Goal: Information Seeking & Learning: Check status

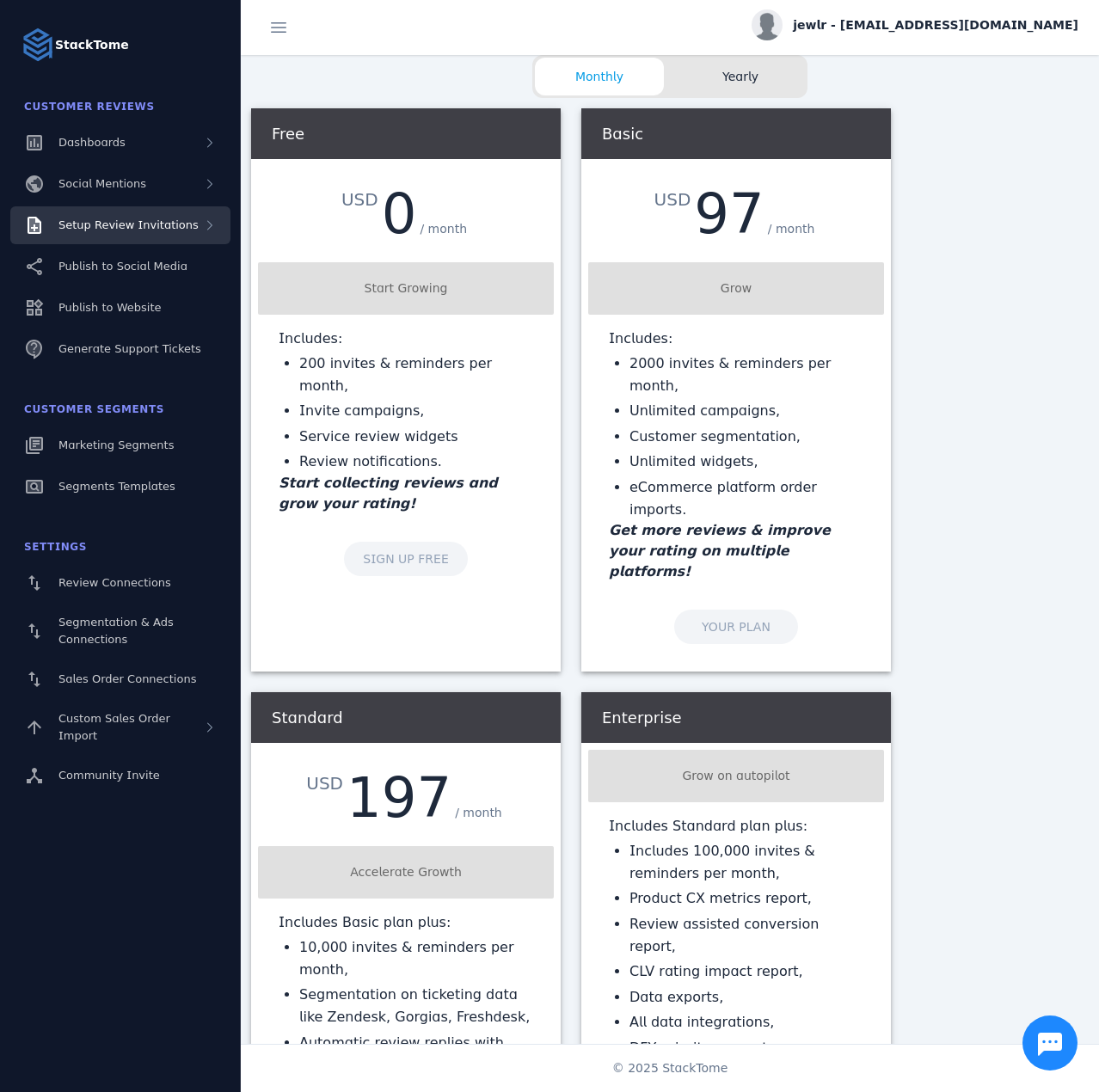
click at [146, 238] on div "Setup Review Invitations" at bounding box center [120, 226] width 220 height 38
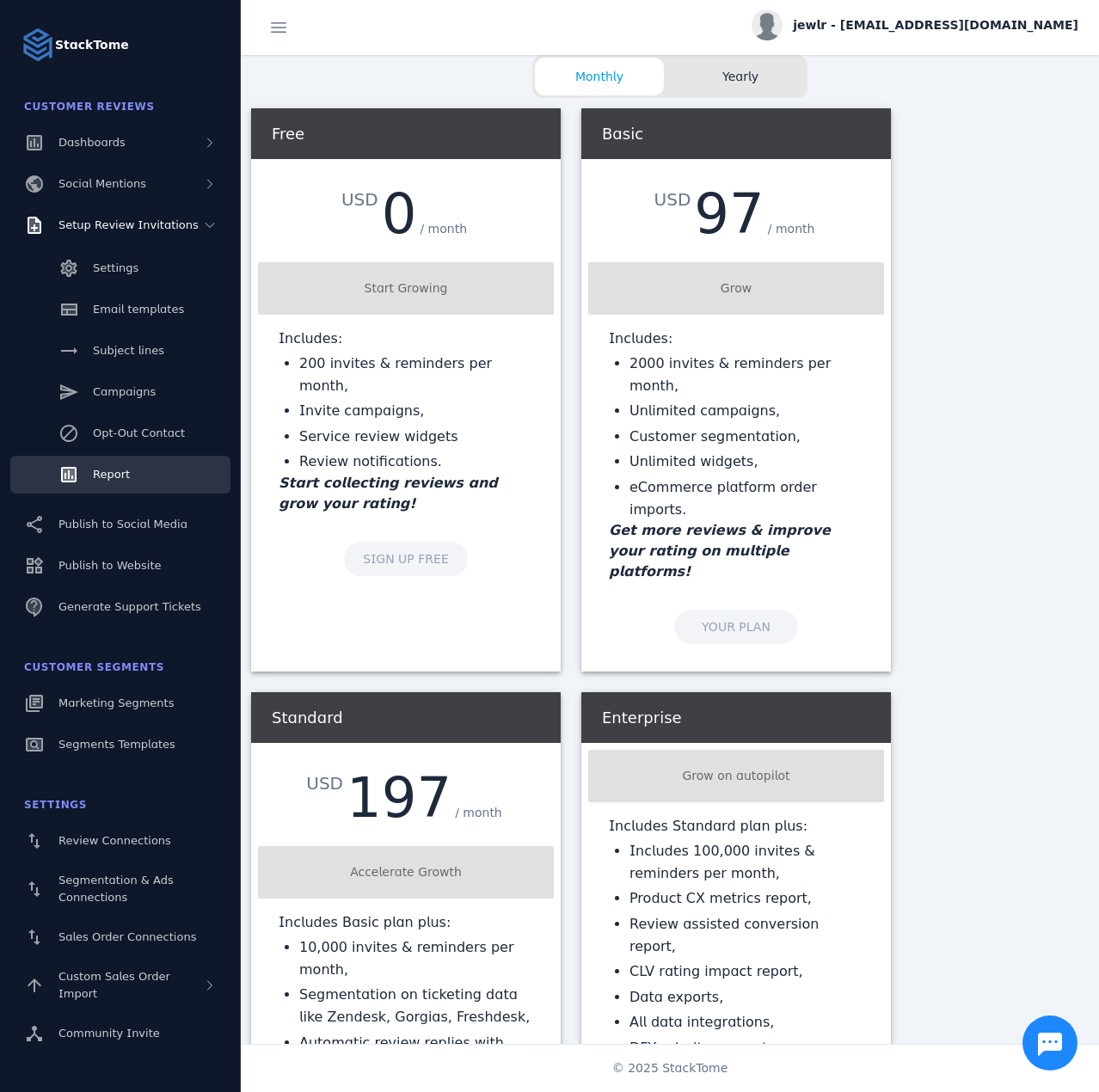
click at [108, 466] on div "Report" at bounding box center [111, 475] width 37 height 17
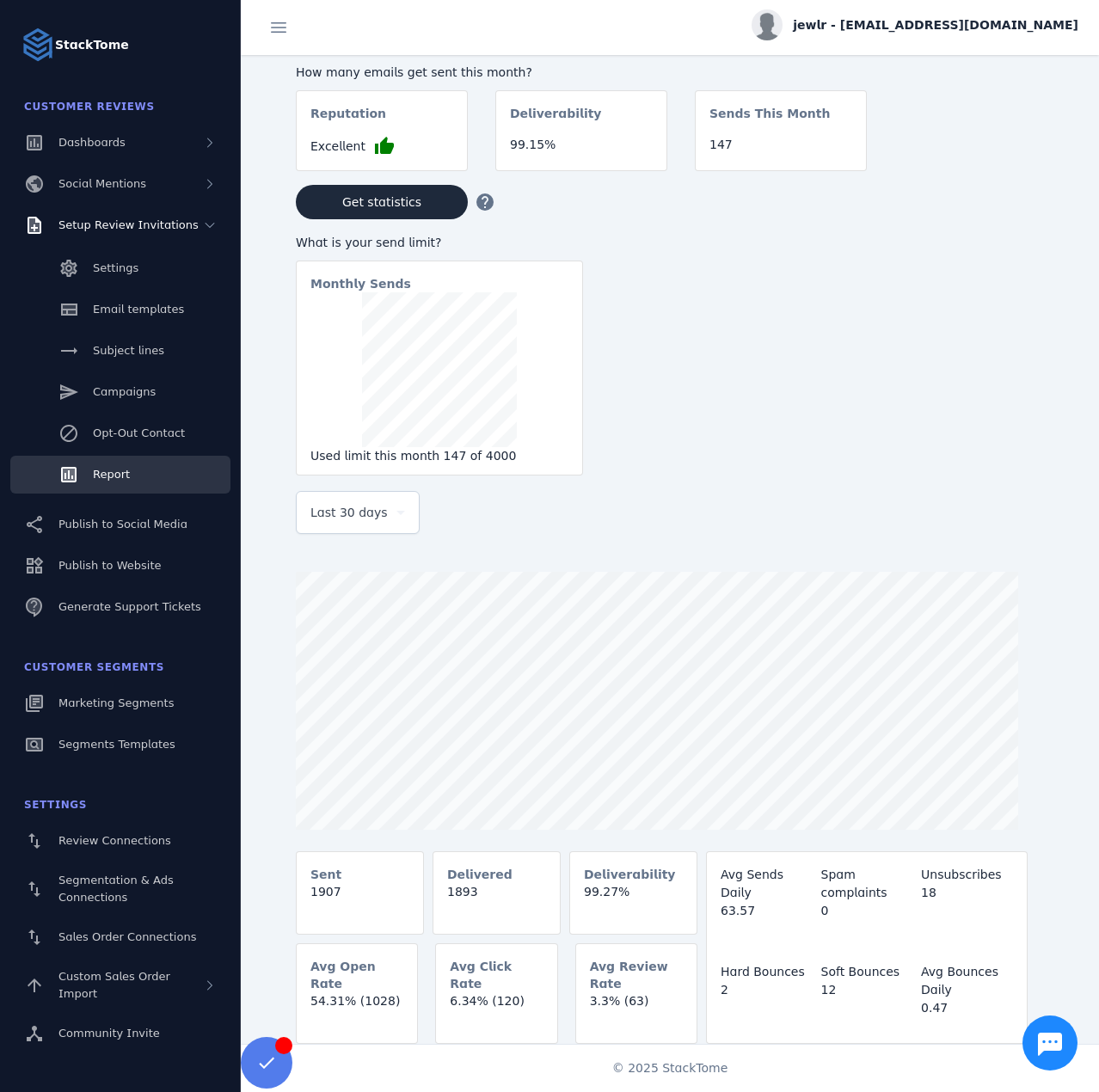
click at [352, 523] on span "Last 30 days" at bounding box center [349, 512] width 77 height 21
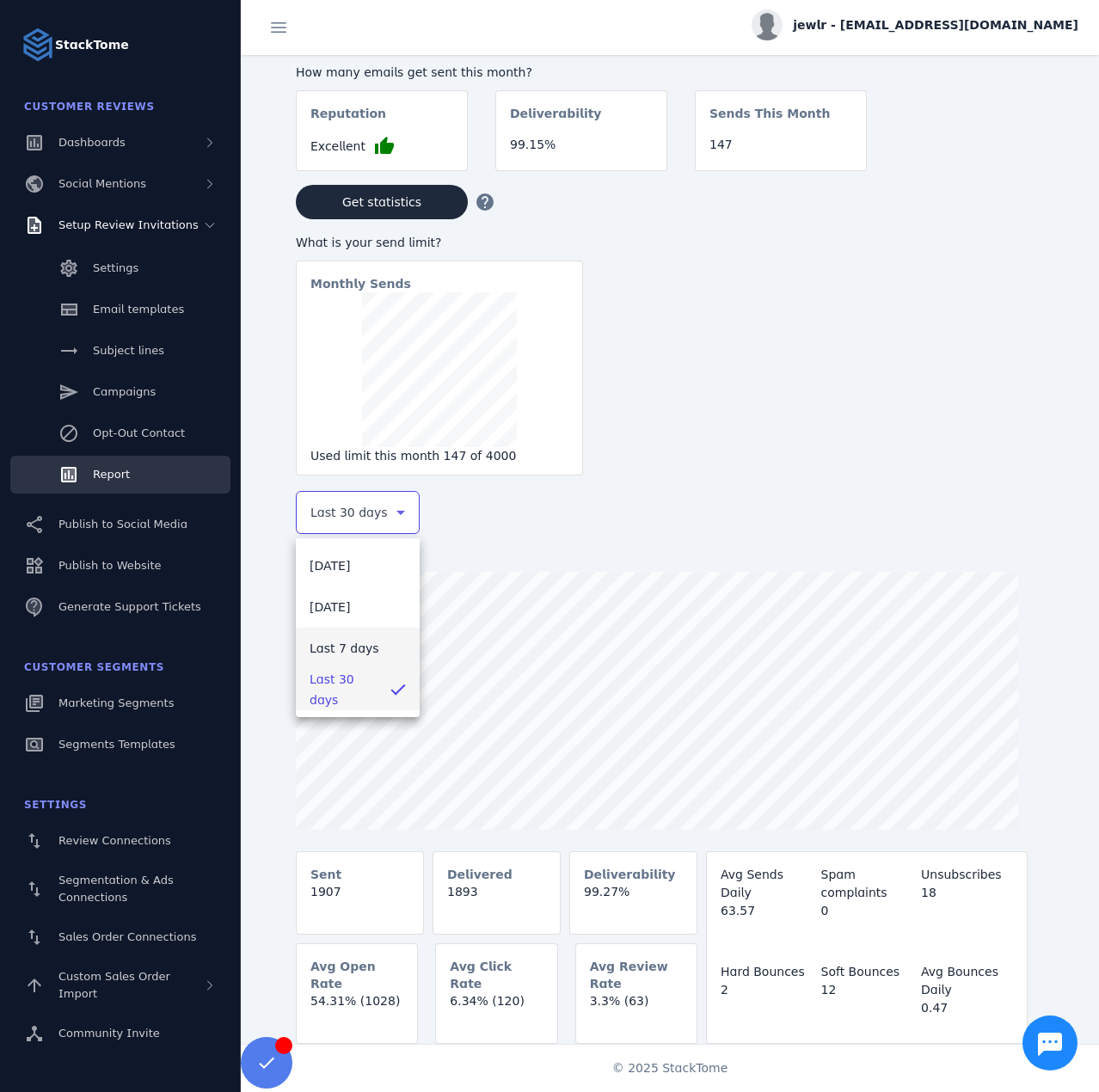
click at [355, 656] on span "Last 7 days" at bounding box center [344, 648] width 70 height 21
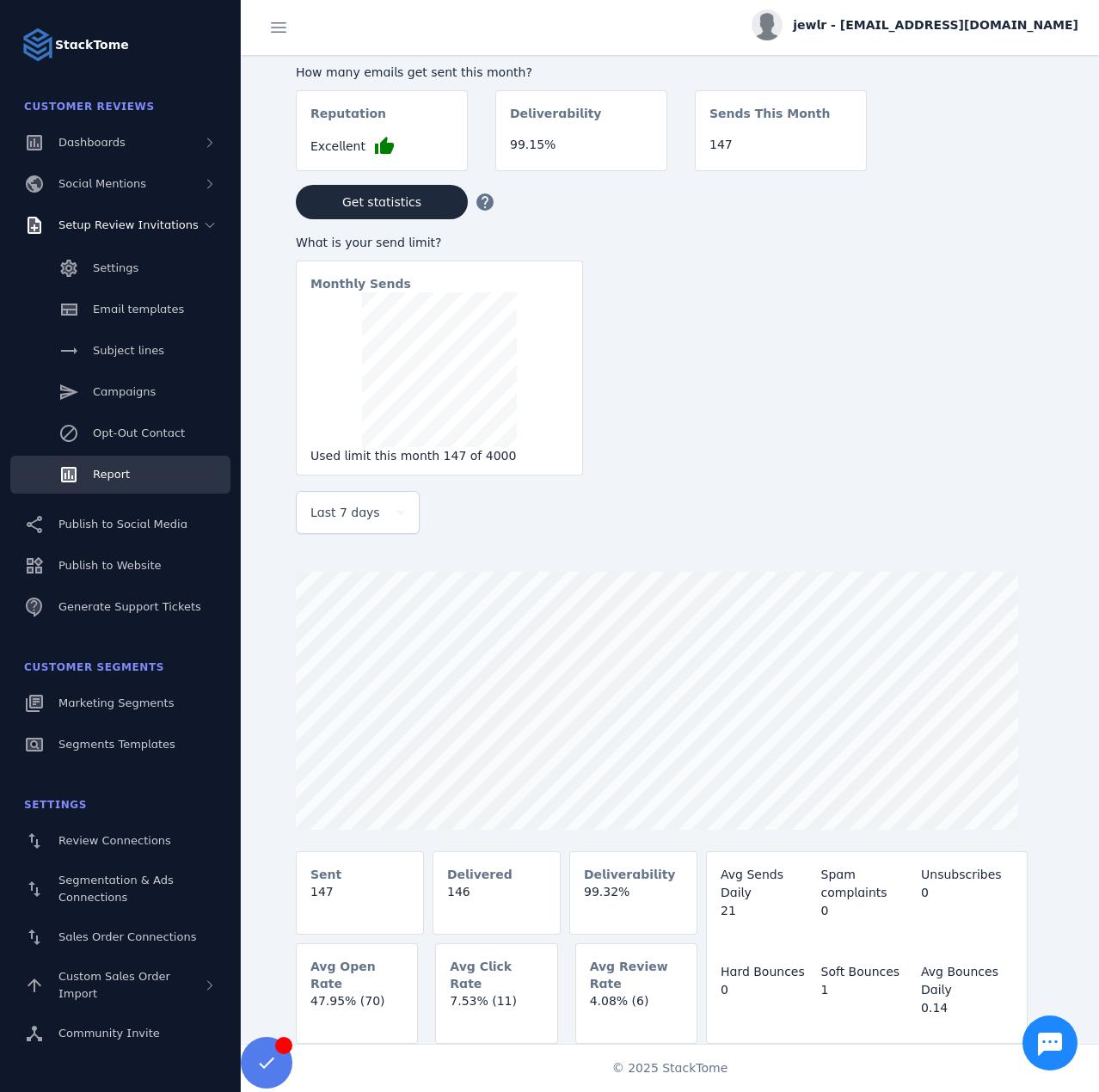
click at [945, 35] on div "jewlr - [EMAIL_ADDRESS][DOMAIN_NAME]" at bounding box center [916, 25] width 327 height 31
click at [1005, 173] on span "Sign out" at bounding box center [1025, 166] width 50 height 21
